Goal: Navigation & Orientation: Find specific page/section

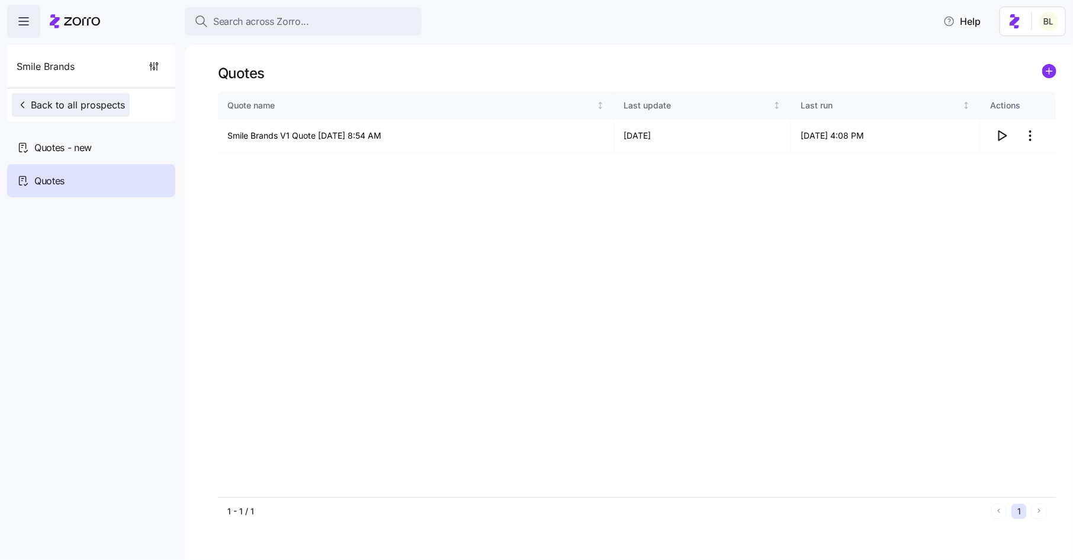
click at [105, 99] on span "Back to all prospects" at bounding box center [71, 105] width 108 height 14
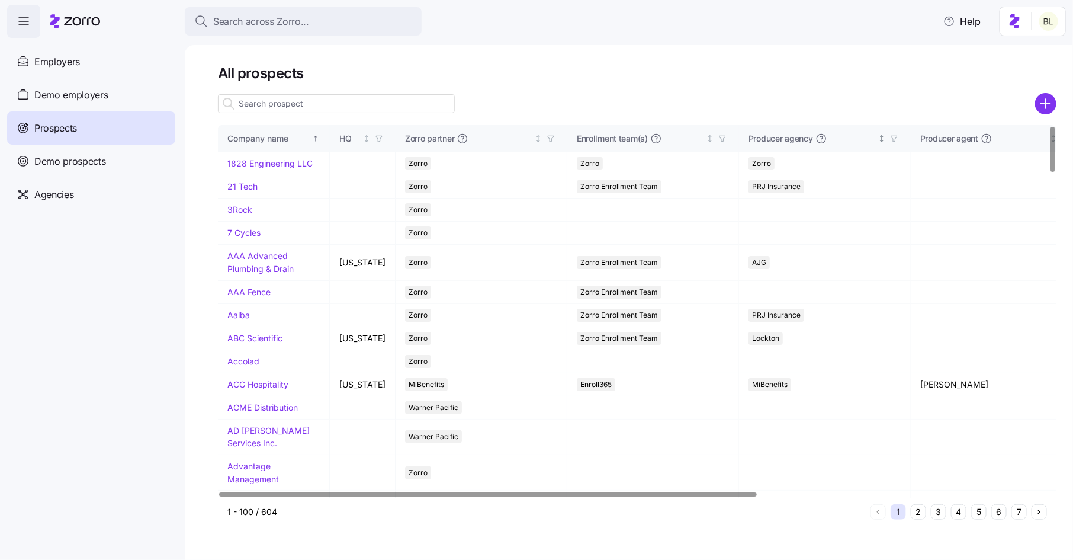
click at [892, 139] on icon "button" at bounding box center [894, 139] width 5 height 6
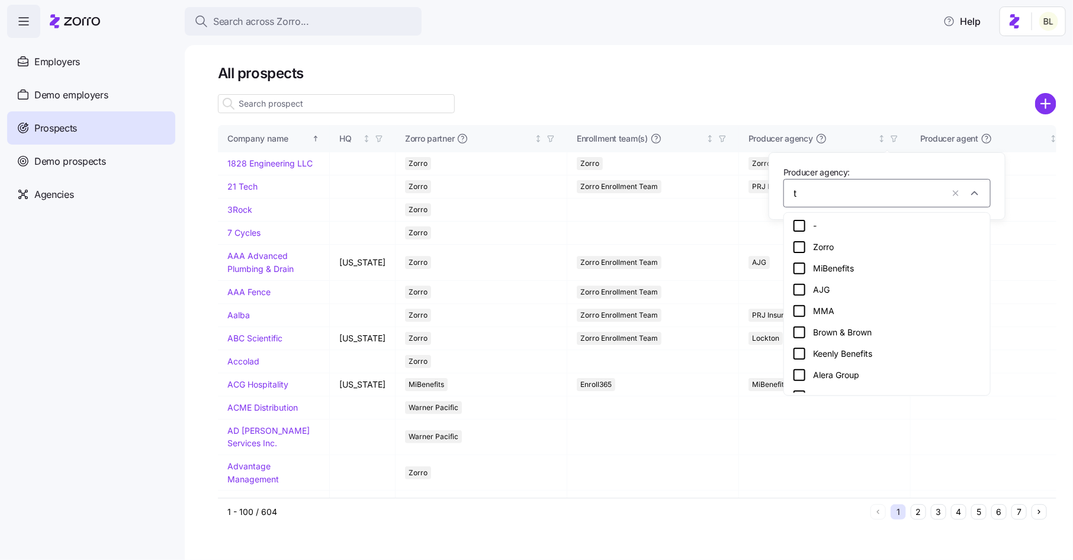
type input "tr"
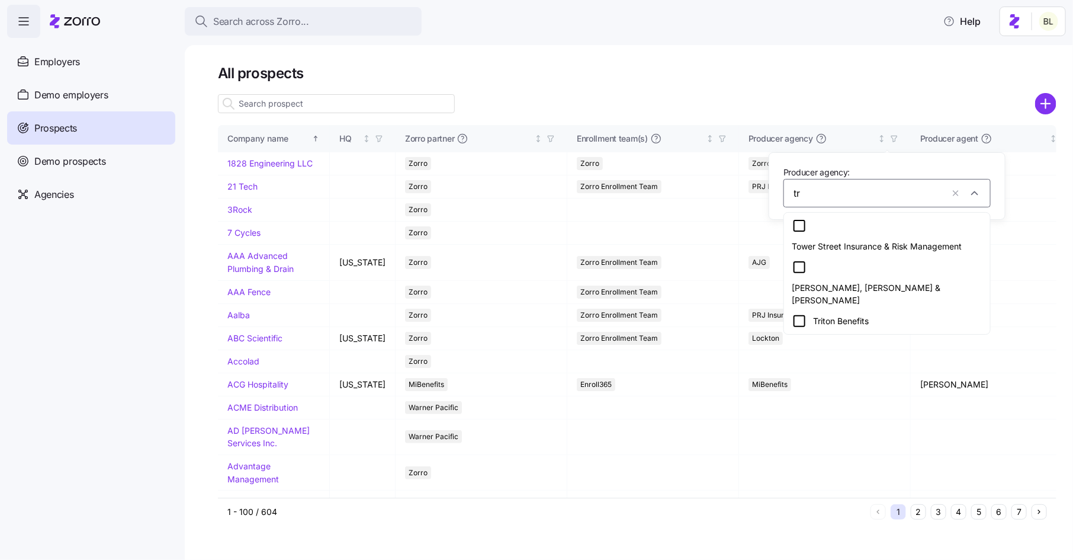
click at [798, 314] on icon at bounding box center [800, 321] width 14 height 14
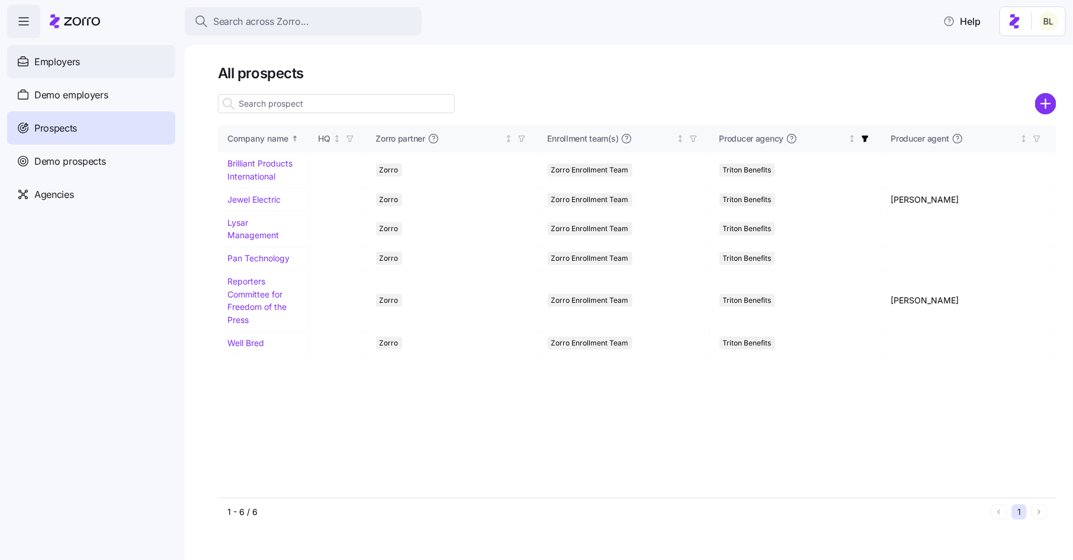
click at [54, 61] on span "Employers" at bounding box center [57, 61] width 46 height 15
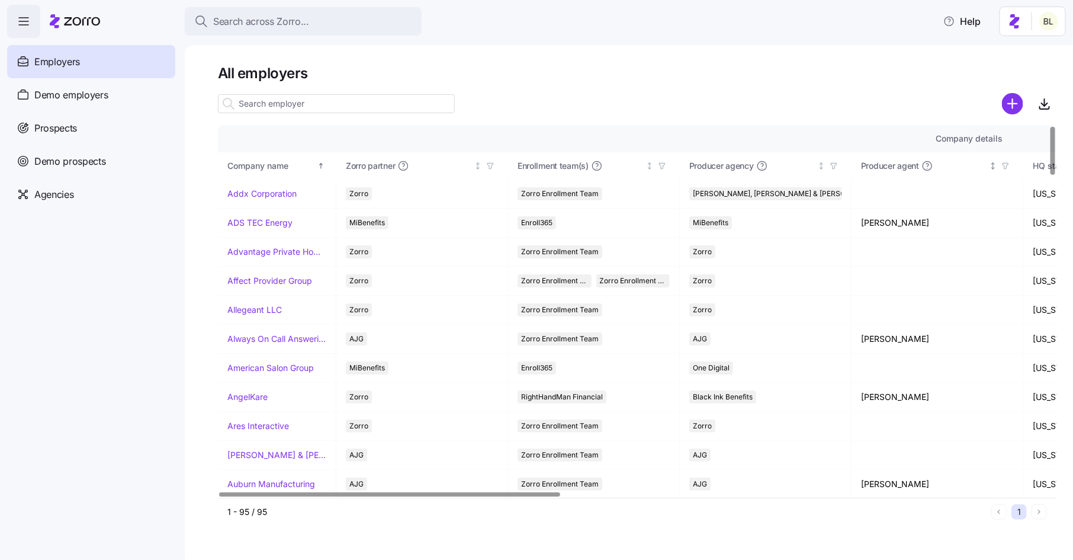
click at [1008, 163] on icon "button" at bounding box center [1005, 166] width 5 height 6
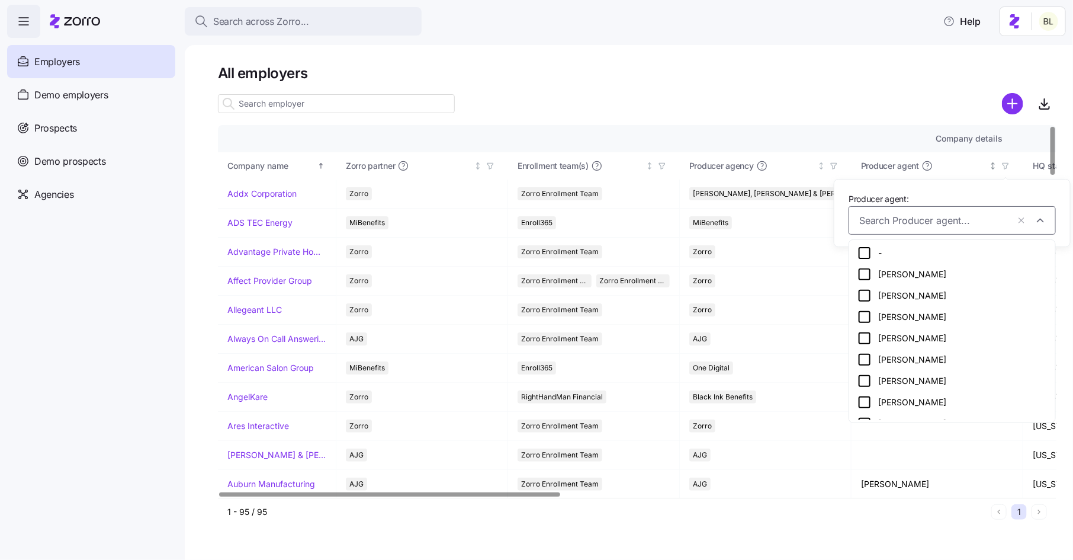
click at [1010, 162] on span "button" at bounding box center [1005, 165] width 13 height 13
click at [823, 259] on td "Zorro" at bounding box center [766, 252] width 172 height 29
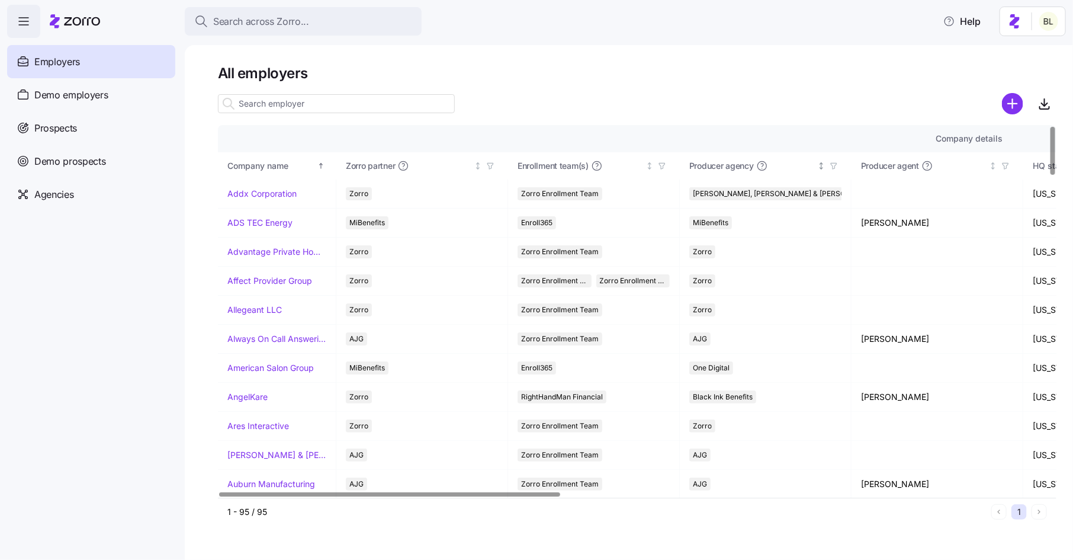
click at [838, 166] on icon "button" at bounding box center [834, 166] width 8 height 8
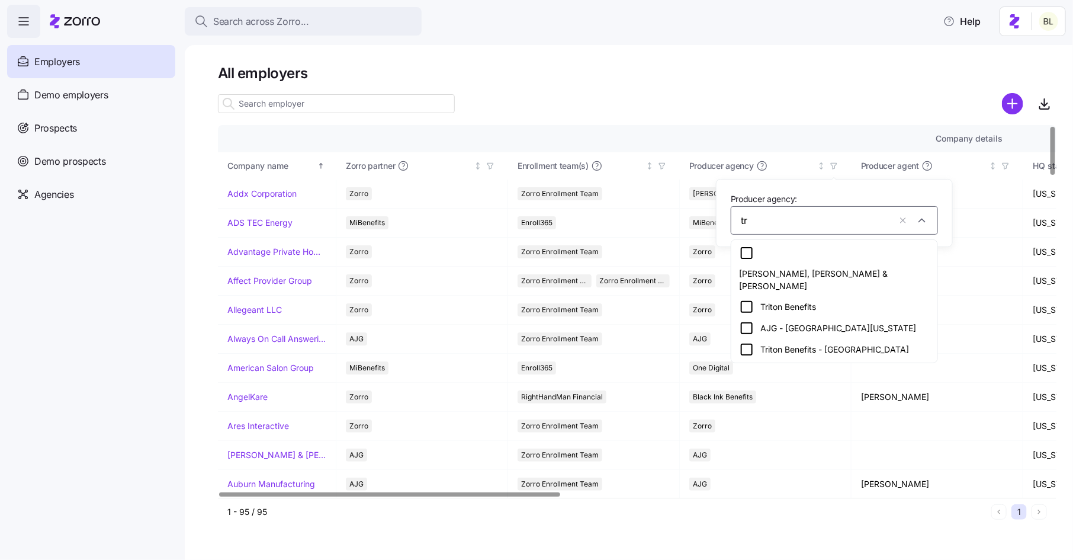
type input "tri"
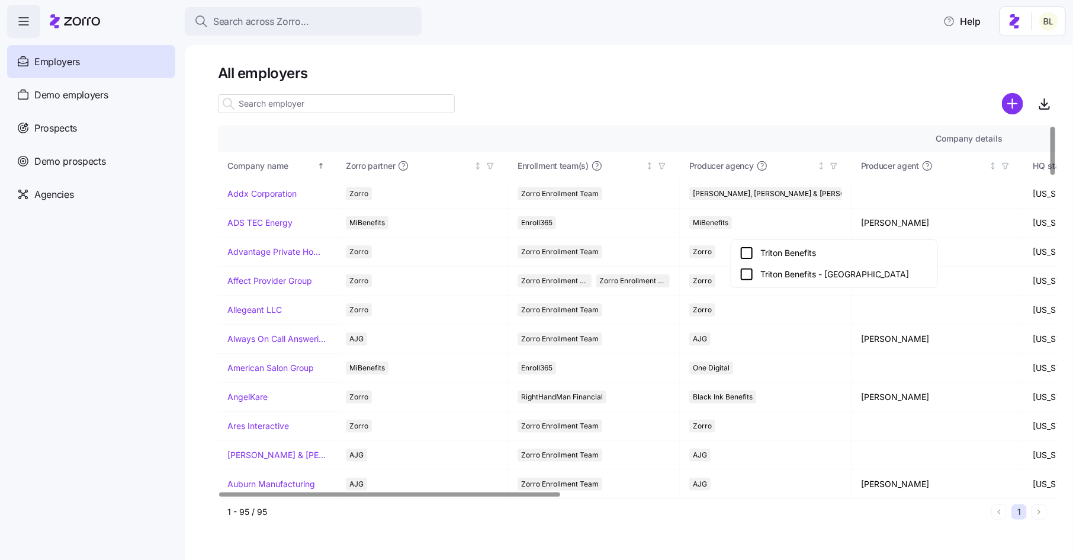
click at [747, 253] on icon at bounding box center [747, 253] width 14 height 14
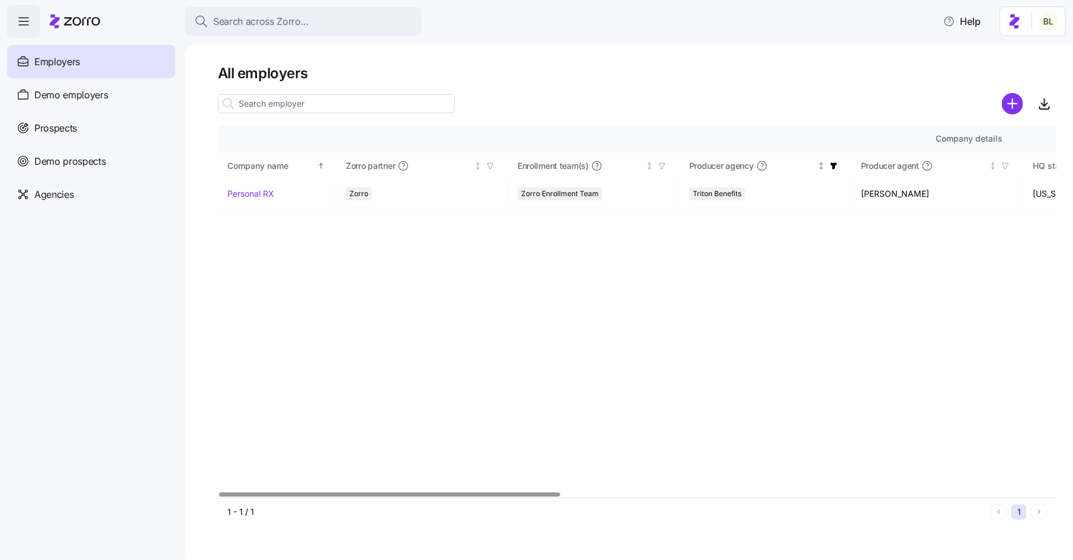
click at [838, 161] on span "button" at bounding box center [834, 165] width 13 height 13
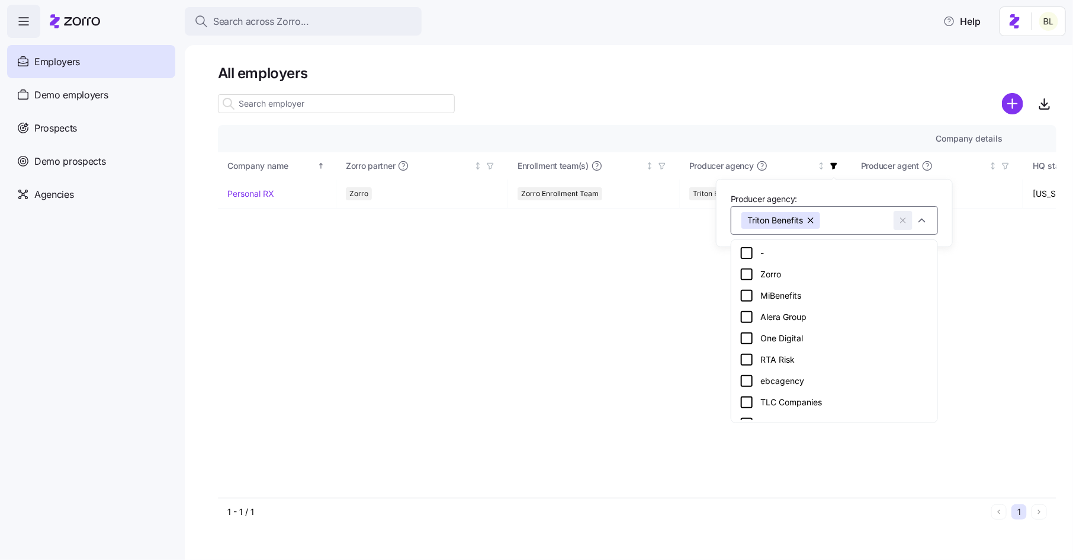
click at [902, 219] on icon "button" at bounding box center [903, 220] width 5 height 5
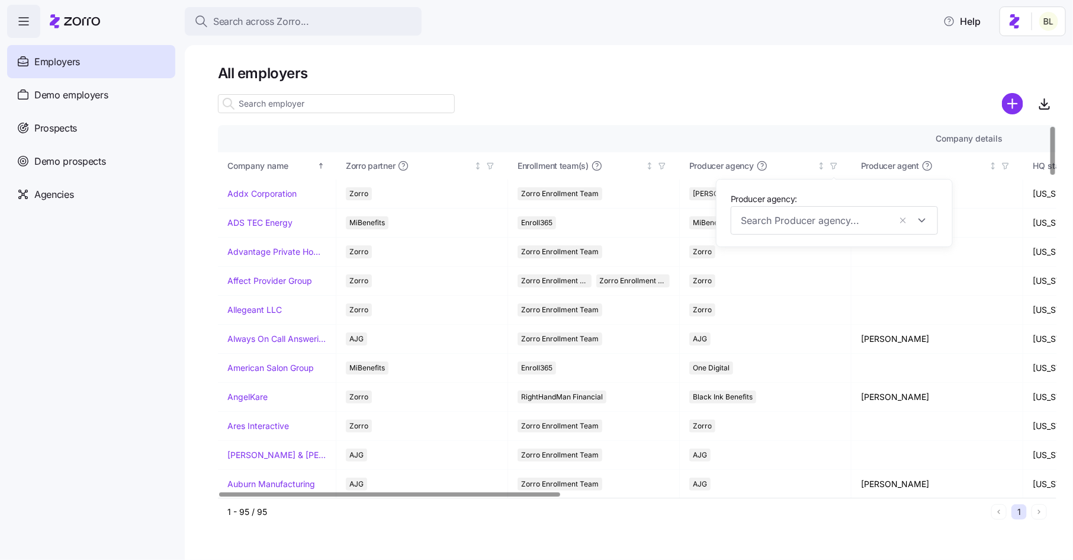
click at [831, 141] on div "Company details" at bounding box center [969, 138] width 1484 height 13
